Goal: Task Accomplishment & Management: Complete application form

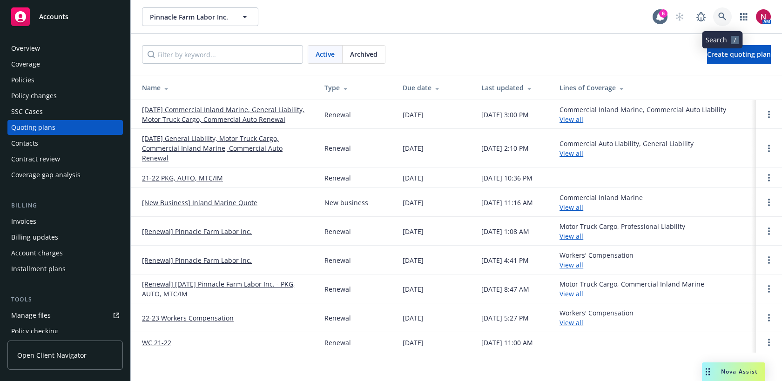
click at [721, 13] on icon at bounding box center [722, 17] width 8 height 8
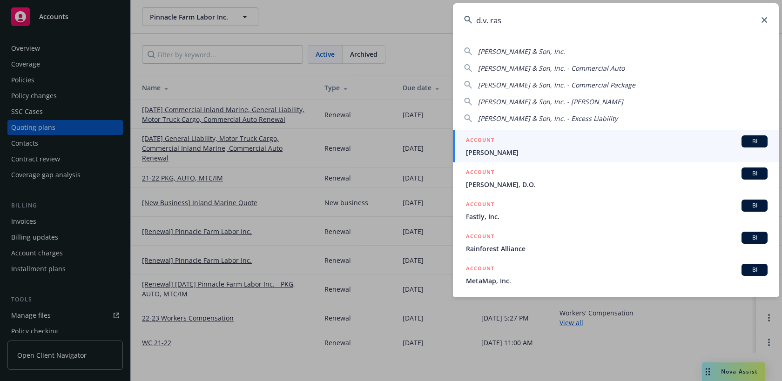
click at [544, 50] on span "[PERSON_NAME] & Son, Inc." at bounding box center [521, 51] width 87 height 9
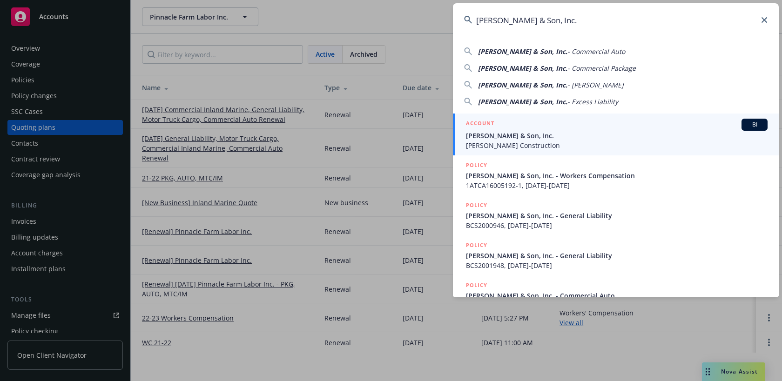
drag, startPoint x: 591, startPoint y: 19, endPoint x: 474, endPoint y: 19, distance: 116.8
click at [474, 19] on input "[PERSON_NAME] & Son, Inc." at bounding box center [616, 19] width 326 height 33
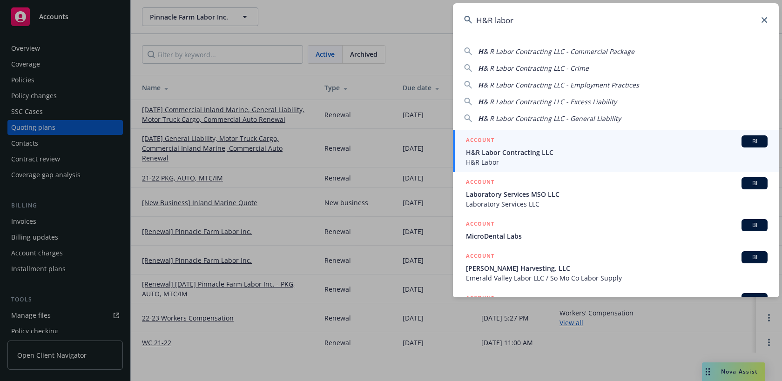
type input "H&R labor"
click at [551, 151] on span "H&R Labor Contracting LLC" at bounding box center [616, 152] width 301 height 10
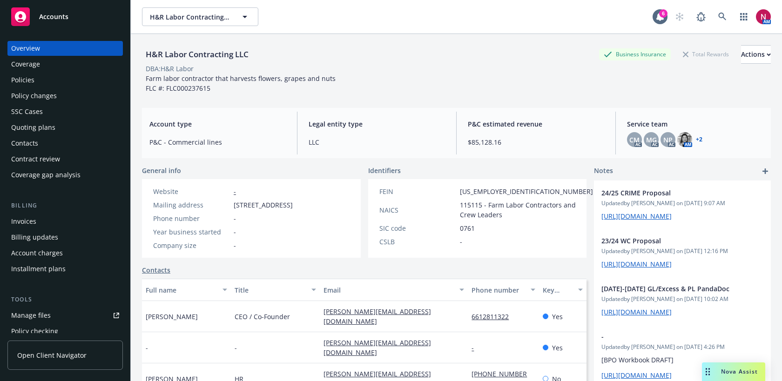
click at [49, 132] on div "Quoting plans" at bounding box center [33, 127] width 44 height 15
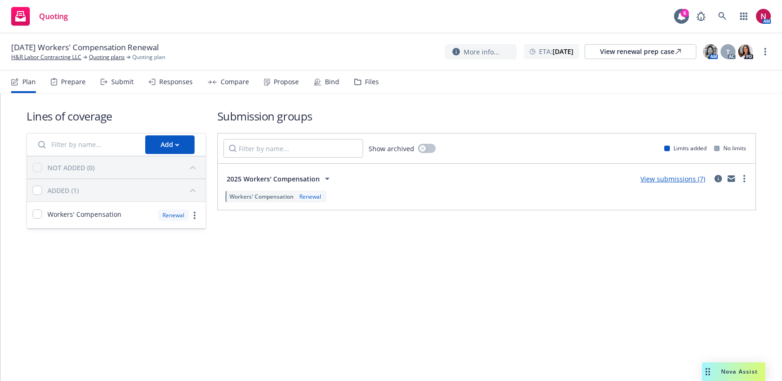
click at [365, 84] on div "Files" at bounding box center [372, 81] width 14 height 7
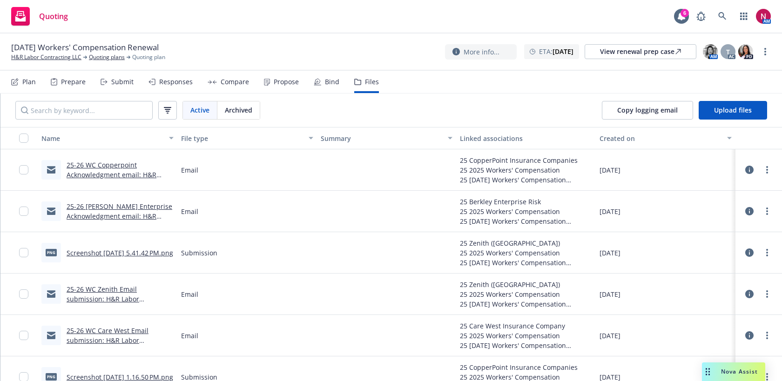
click at [127, 87] on div "Submit" at bounding box center [116, 82] width 33 height 22
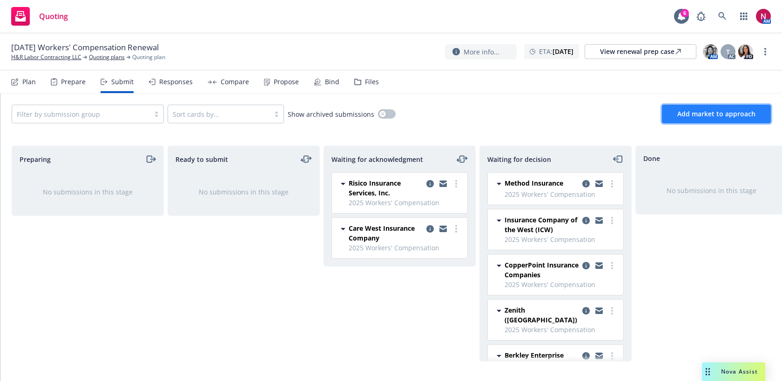
click at [713, 111] on span "Add market to approach" at bounding box center [716, 113] width 78 height 9
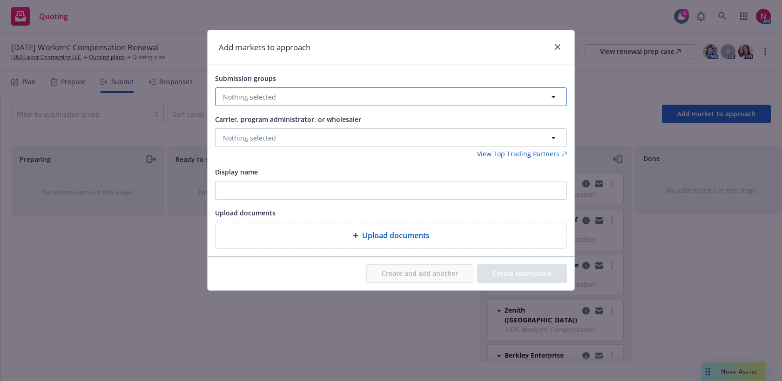
click at [260, 96] on span "Nothing selected" at bounding box center [249, 97] width 53 height 10
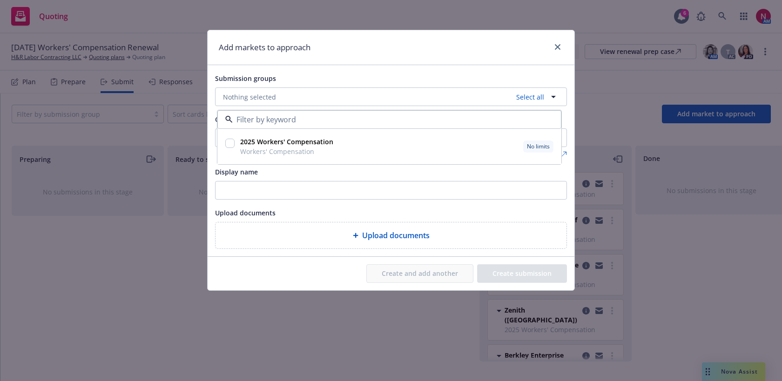
click at [226, 140] on input "checkbox" at bounding box center [229, 143] width 9 height 9
checkbox input "true"
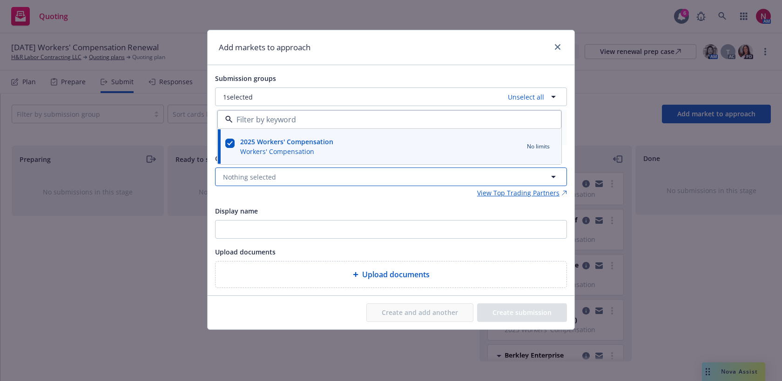
click at [280, 178] on button "Nothing selected" at bounding box center [391, 176] width 352 height 19
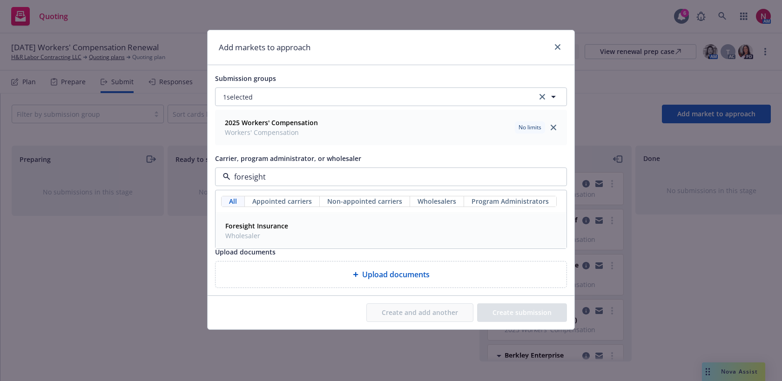
click at [291, 233] on div "Foresight Insurance Wholesaler" at bounding box center [390, 230] width 339 height 23
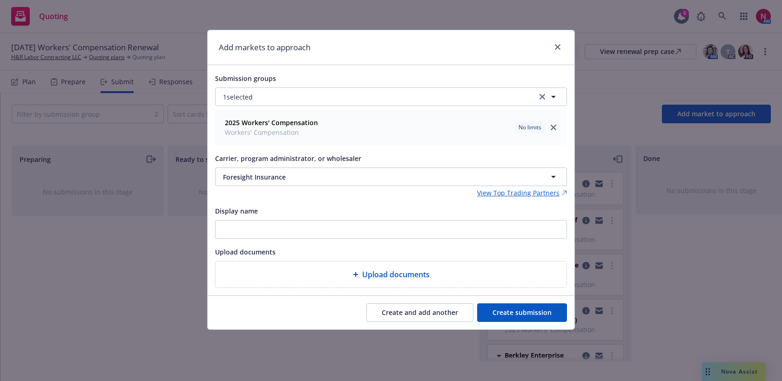
click at [424, 315] on button "Create and add another" at bounding box center [419, 312] width 107 height 19
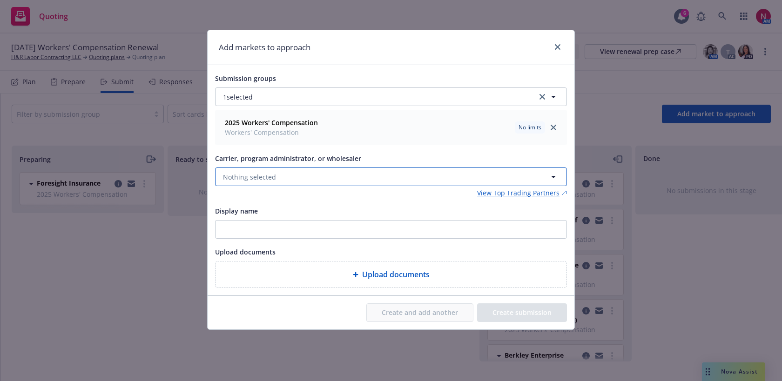
click at [282, 174] on button "Nothing selected" at bounding box center [391, 176] width 352 height 19
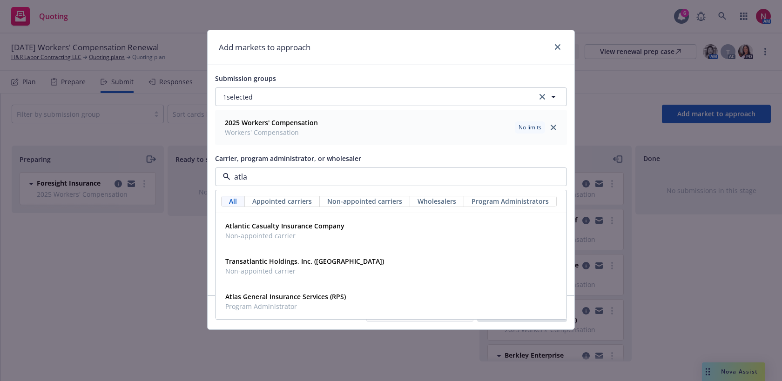
type input "atlas"
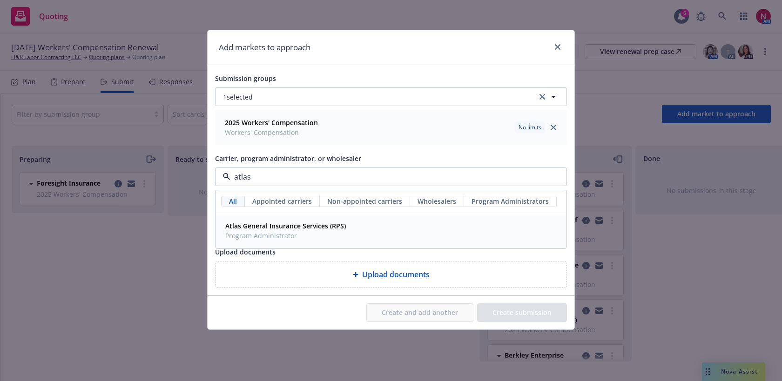
click at [320, 227] on strong "Atlas General Insurance Services (RPS)" at bounding box center [285, 225] width 120 height 9
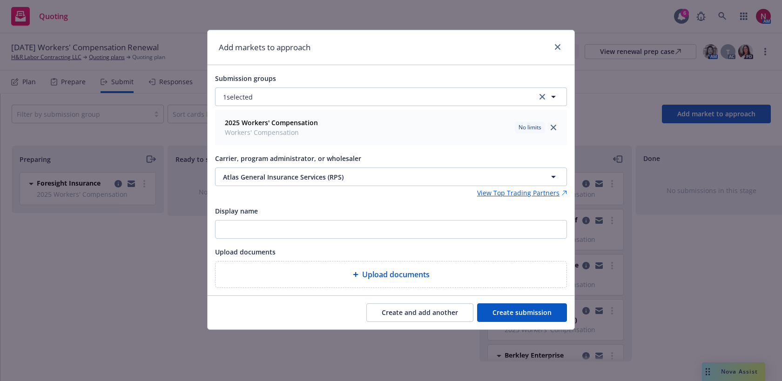
click at [416, 317] on button "Create and add another" at bounding box center [419, 312] width 107 height 19
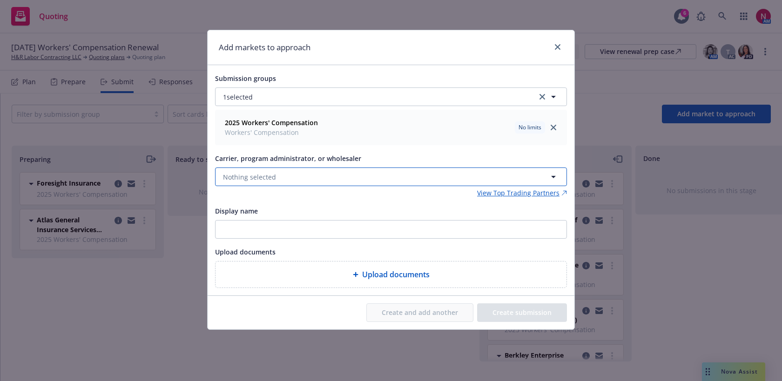
click at [338, 175] on button "Nothing selected" at bounding box center [391, 176] width 352 height 19
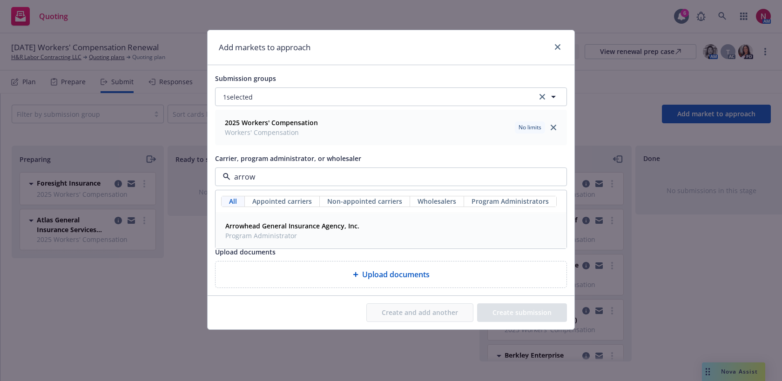
click at [373, 234] on div "Arrowhead General Insurance Agency, Inc. Program Administrator" at bounding box center [390, 230] width 339 height 23
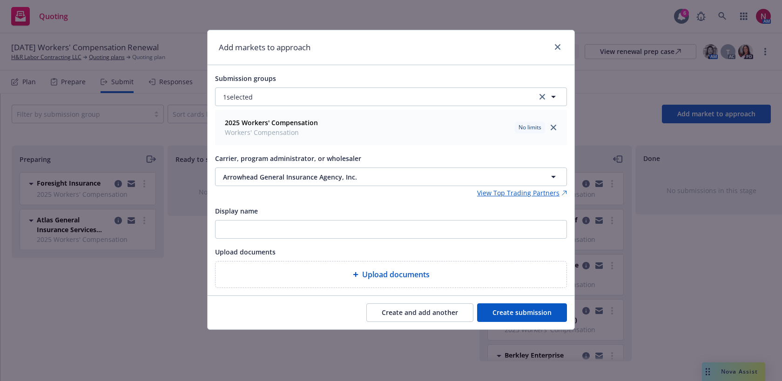
click at [416, 311] on button "Create and add another" at bounding box center [419, 312] width 107 height 19
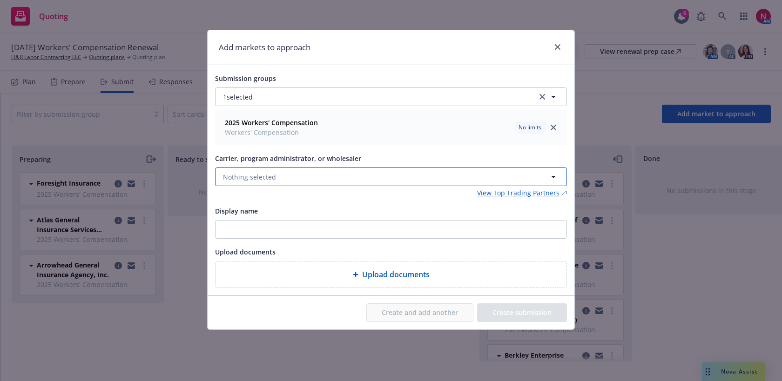
click at [306, 172] on button "Nothing selected" at bounding box center [391, 176] width 352 height 19
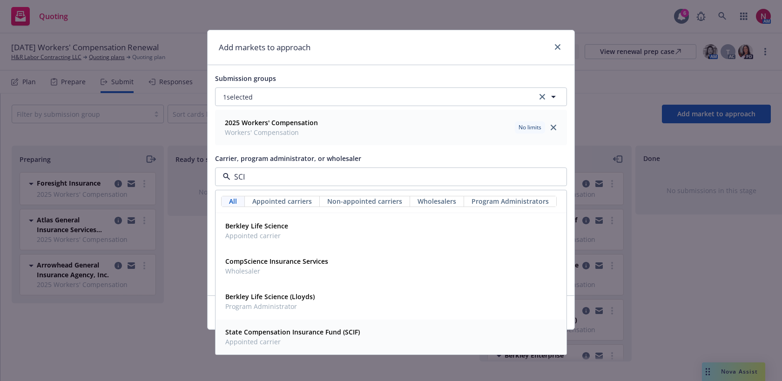
click at [374, 334] on div "State Compensation Insurance Fund (SCIF) Appointed carrier" at bounding box center [390, 336] width 339 height 23
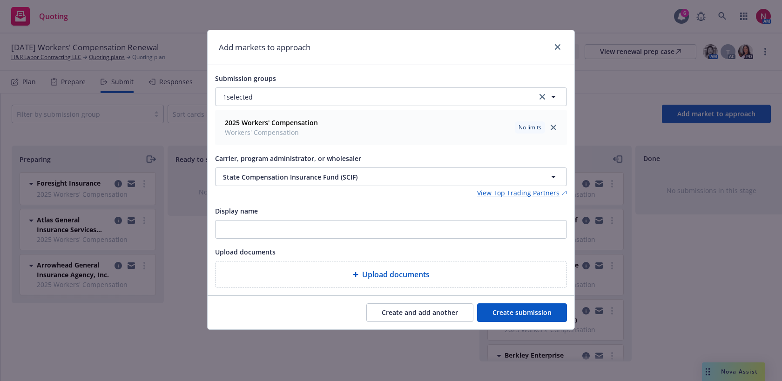
click at [441, 317] on button "Create and add another" at bounding box center [419, 312] width 107 height 19
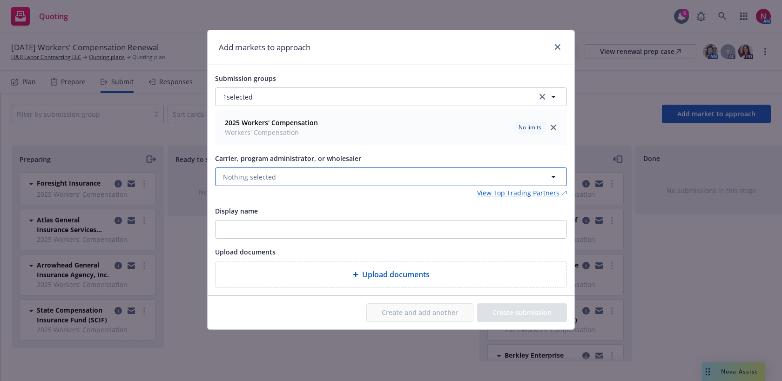
click at [306, 176] on button "Nothing selected" at bounding box center [391, 176] width 352 height 19
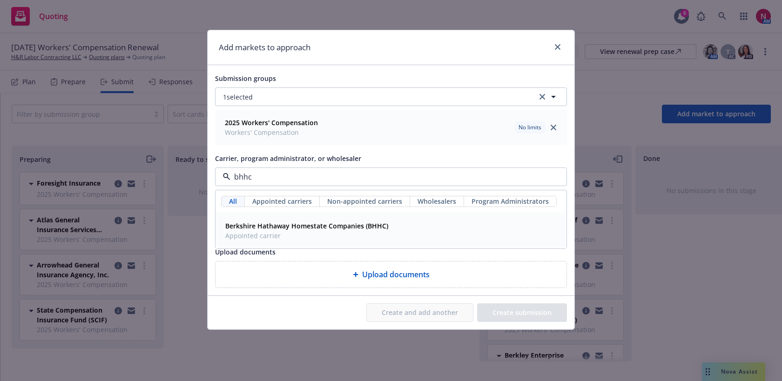
click at [379, 235] on span "Appointed carrier" at bounding box center [306, 236] width 163 height 10
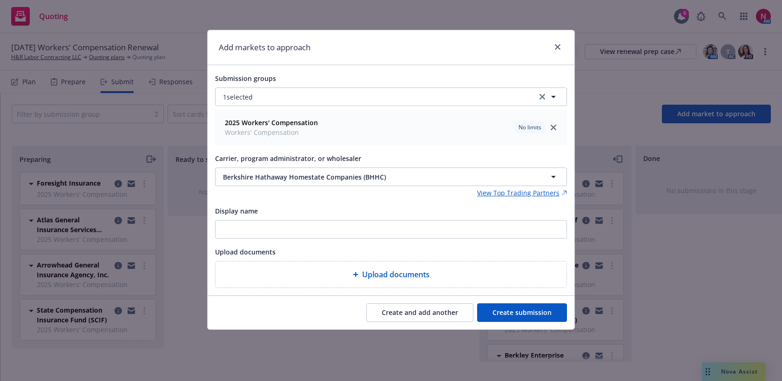
click at [407, 318] on button "Create and add another" at bounding box center [419, 312] width 107 height 19
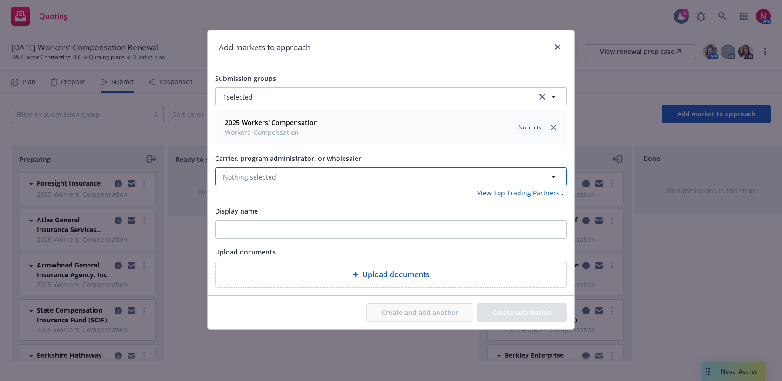
click at [374, 174] on button "Nothing selected" at bounding box center [391, 176] width 352 height 19
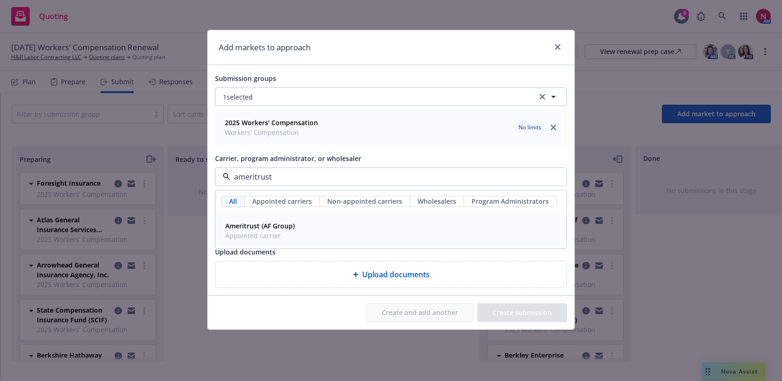
click at [386, 221] on div "Ameritrust (AF Group) Appointed carrier" at bounding box center [390, 230] width 339 height 23
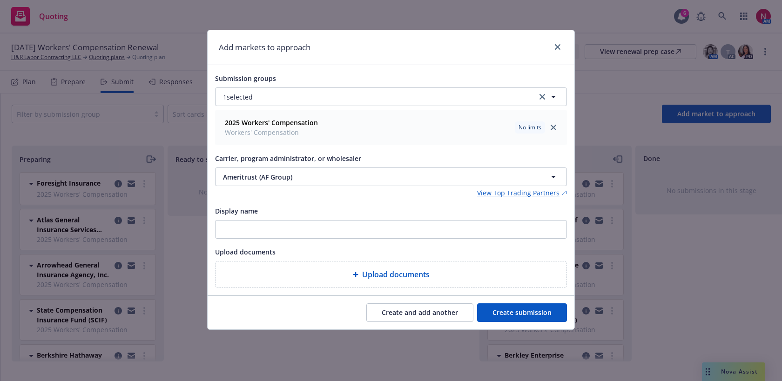
click at [405, 314] on button "Create and add another" at bounding box center [419, 312] width 107 height 19
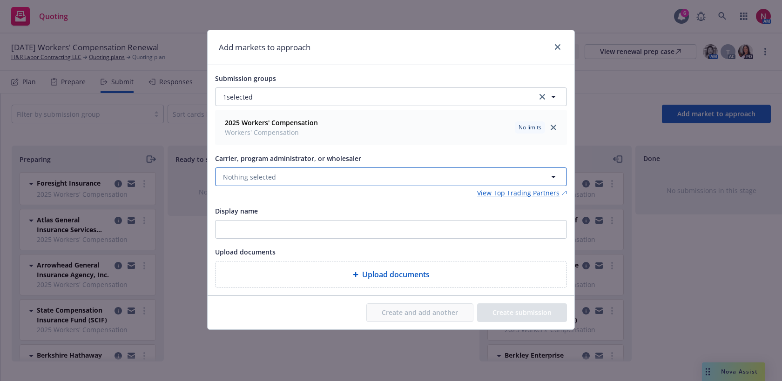
click at [296, 177] on button "Nothing selected" at bounding box center [391, 176] width 352 height 19
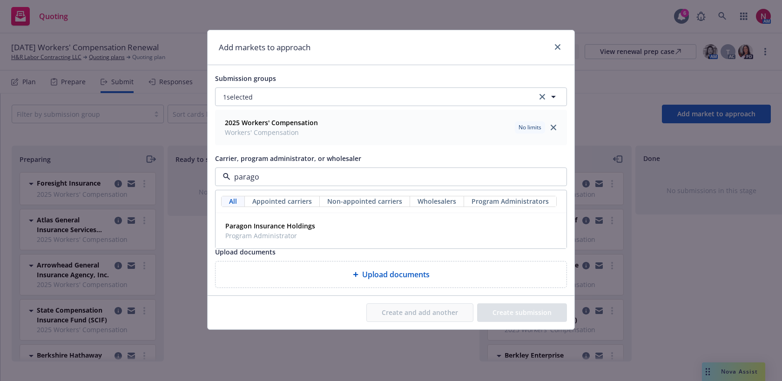
type input "paragon"
click at [341, 242] on div "Paragon Insurance Holdings Program Administrator" at bounding box center [391, 231] width 350 height 34
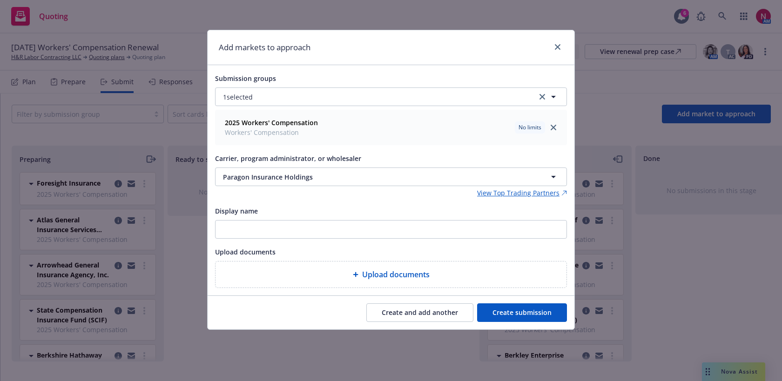
click at [396, 311] on button "Create and add another" at bounding box center [419, 312] width 107 height 19
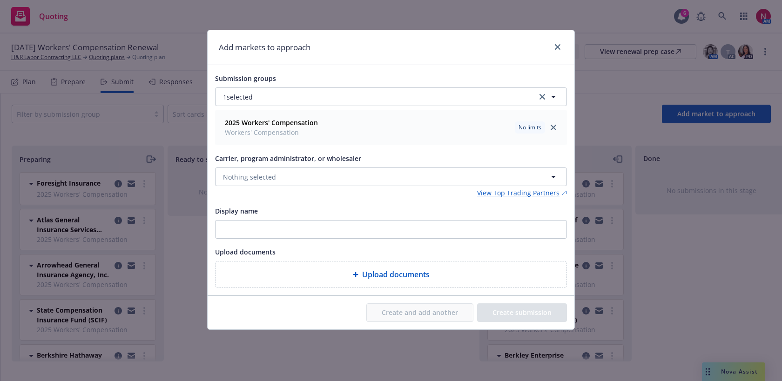
click at [325, 166] on div "Carrier, program administrator, or wholesaler Nothing selected" at bounding box center [391, 169] width 352 height 33
click at [325, 178] on button "Nothing selected" at bounding box center [391, 176] width 352 height 19
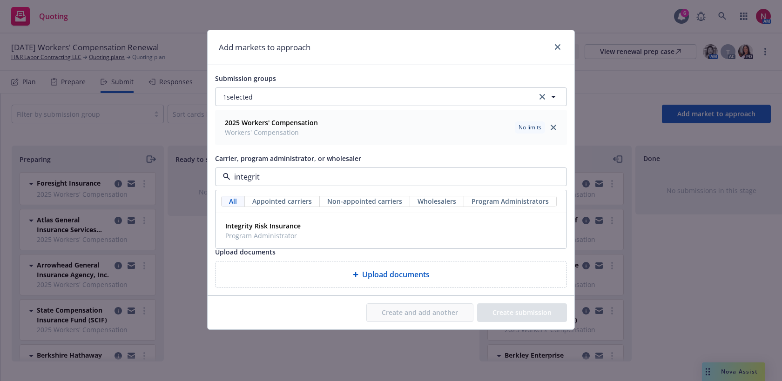
type input "integrity"
click at [343, 223] on div "Integrity Risk Insurance Program Administrator" at bounding box center [390, 230] width 339 height 23
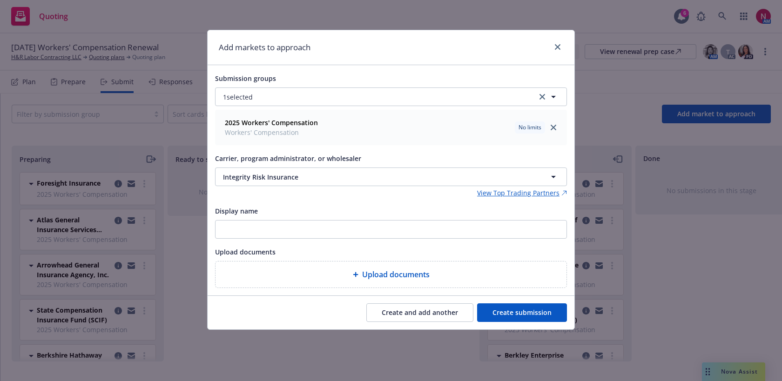
click at [521, 311] on button "Create submission" at bounding box center [522, 312] width 90 height 19
